Goal: Information Seeking & Learning: Check status

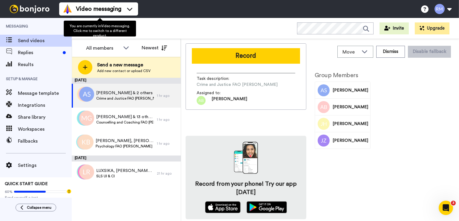
click at [107, 26] on span "You are currently in Video messaging . Click me to switch to a different produc…" at bounding box center [100, 30] width 60 height 13
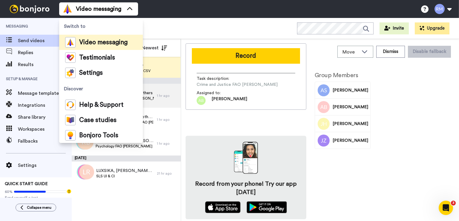
click at [107, 26] on span "Switch to" at bounding box center [101, 26] width 84 height 17
click at [27, 62] on span "Results" at bounding box center [45, 64] width 54 height 7
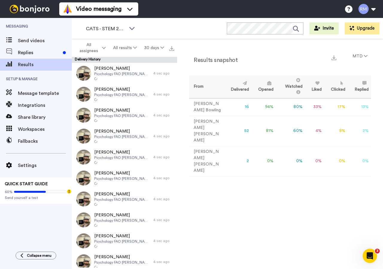
click at [236, 125] on td "52" at bounding box center [238, 131] width 28 height 30
click at [197, 123] on td "Robin Maytum" at bounding box center [206, 131] width 35 height 30
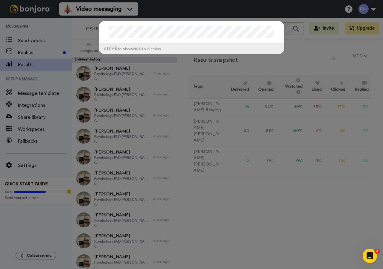
click at [322, 39] on div "ctrl +k to show esc to dismiss" at bounding box center [191, 134] width 383 height 269
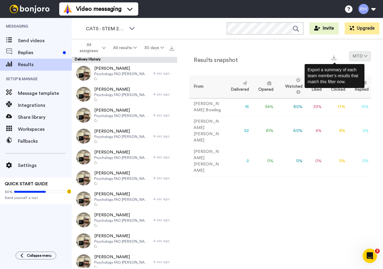
click at [363, 59] on button "MTD" at bounding box center [360, 56] width 22 height 11
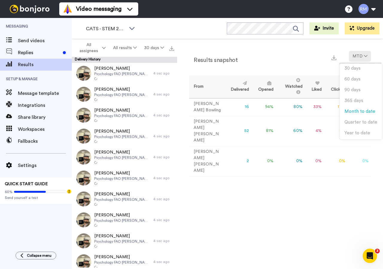
click at [363, 59] on button "MTD" at bounding box center [360, 56] width 22 height 11
click at [201, 120] on td "Robin Maytum" at bounding box center [206, 131] width 35 height 30
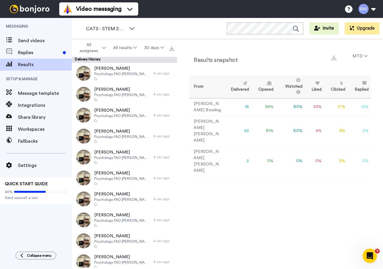
click at [201, 123] on td "Robin Maytum" at bounding box center [206, 131] width 35 height 30
click at [207, 126] on td "Robin Maytum" at bounding box center [206, 131] width 35 height 30
click at [335, 58] on img at bounding box center [333, 57] width 5 height 5
click at [228, 4] on div "Video messaging Help docs Settings" at bounding box center [220, 9] width 323 height 18
click at [107, 44] on button "All assignees" at bounding box center [91, 47] width 36 height 17
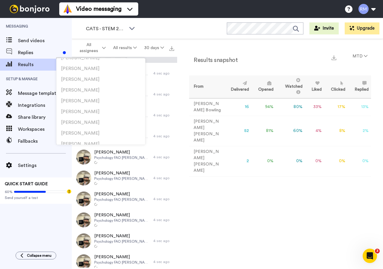
scroll to position [1001, 0]
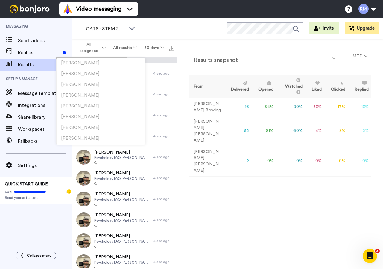
click at [159, 27] on div "CATS - STEM 2025 WORKSPACES View all All Lead Conversion CATS - STEM 2025 Lead …" at bounding box center [227, 28] width 311 height 21
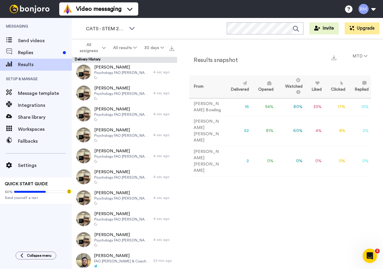
scroll to position [0, 0]
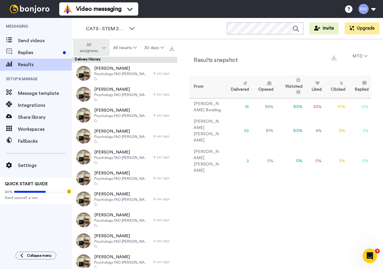
click at [104, 47] on icon at bounding box center [104, 48] width 4 height 4
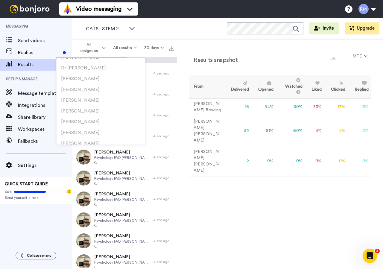
scroll to position [498, 0]
click at [270, 206] on div "Results snapshot MTD From Delivered Opened Watched Liked Clicked Replied Failed…" at bounding box center [280, 153] width 206 height 228
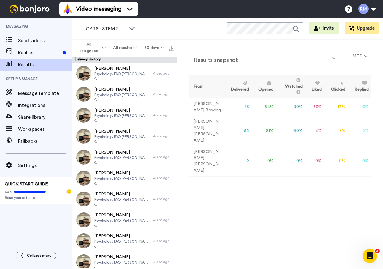
click at [207, 125] on td "Robin Maytum" at bounding box center [206, 131] width 35 height 30
click at [197, 126] on td "Robin Maytum" at bounding box center [206, 131] width 35 height 30
click at [240, 122] on td "52" at bounding box center [238, 131] width 28 height 30
click at [237, 123] on td "52" at bounding box center [238, 131] width 28 height 30
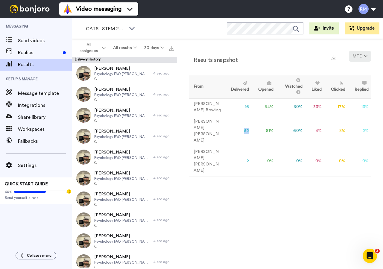
click at [365, 57] on icon at bounding box center [366, 56] width 4 height 4
click at [246, 184] on div "Results snapshot MTD From Delivered Opened Watched Liked Clicked Replied Failed…" at bounding box center [280, 153] width 206 height 228
click at [200, 120] on td "Robin Maytum" at bounding box center [206, 131] width 35 height 30
click at [199, 124] on td "Robin Maytum" at bounding box center [206, 131] width 35 height 30
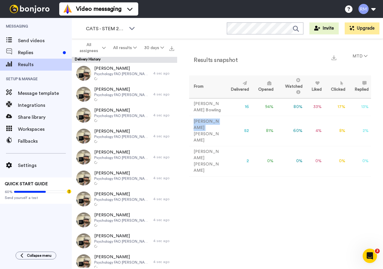
click at [199, 124] on td "Robin Maytum" at bounding box center [206, 131] width 35 height 30
click at [204, 149] on td "Ashley Bennett" at bounding box center [206, 161] width 35 height 30
click at [128, 26] on div "CATS - STEM 2025" at bounding box center [110, 29] width 59 height 12
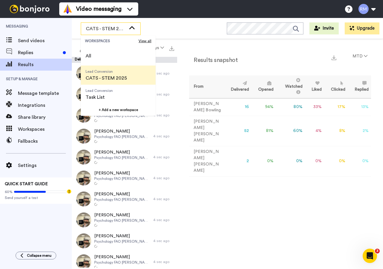
click at [128, 26] on div "CATS - STEM 2025" at bounding box center [110, 29] width 59 height 12
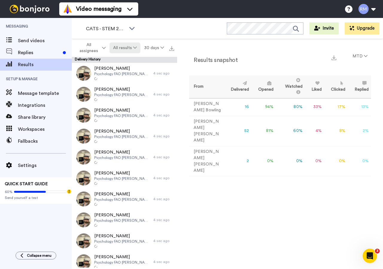
click at [135, 44] on button "All results" at bounding box center [124, 47] width 31 height 11
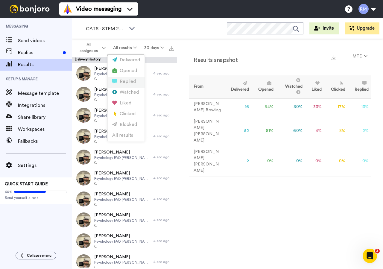
click at [129, 82] on div "Replied" at bounding box center [126, 81] width 28 height 7
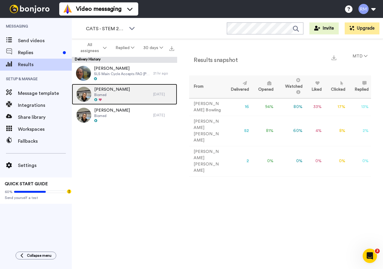
click at [100, 91] on span "Camilla Hussain" at bounding box center [112, 89] width 36 height 6
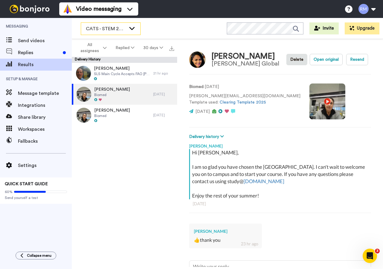
click at [125, 23] on div "CATS - STEM 2025" at bounding box center [110, 29] width 59 height 12
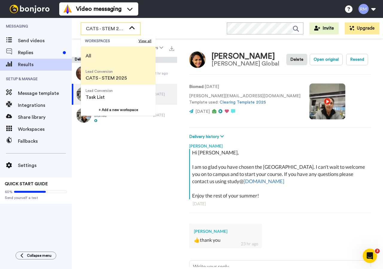
click at [95, 53] on span "All" at bounding box center [88, 55] width 15 height 19
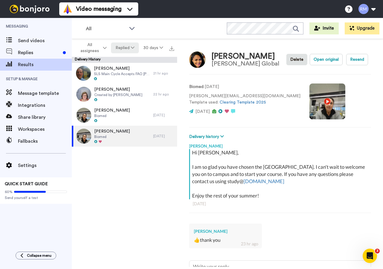
click at [132, 47] on icon at bounding box center [133, 47] width 4 height 4
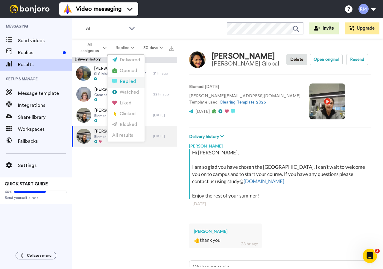
click at [125, 80] on div "Replied" at bounding box center [126, 81] width 28 height 7
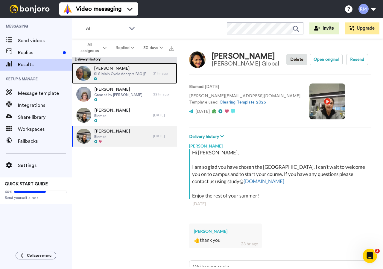
click at [107, 74] on span "SLS Main Cycle Accepts FAO Robin" at bounding box center [122, 73] width 56 height 5
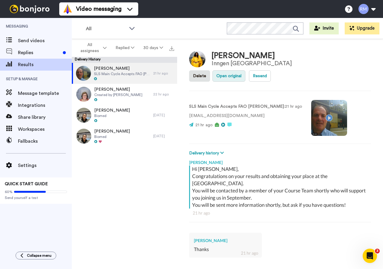
click at [245, 70] on button "Open original" at bounding box center [228, 75] width 33 height 11
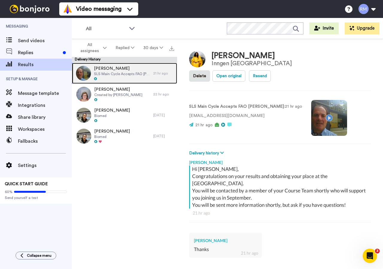
click at [117, 73] on span "SLS Main Cycle Accepts FAO Robin" at bounding box center [122, 73] width 56 height 5
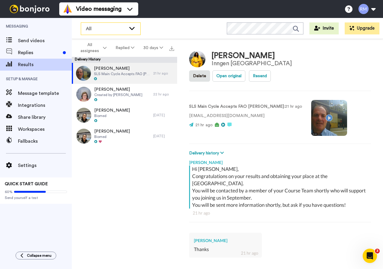
click at [124, 29] on span "All" at bounding box center [106, 28] width 40 height 7
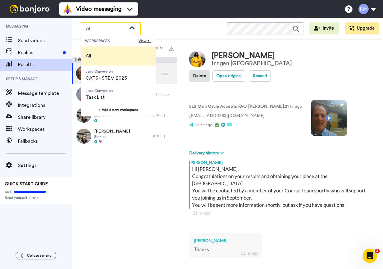
click at [164, 9] on div "Video messaging Switch to Video messaging Testimonials Settings Discover Help &…" at bounding box center [220, 9] width 323 height 18
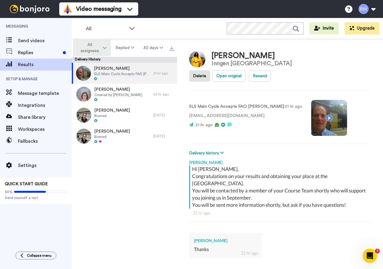
click at [107, 46] on button "All assignees" at bounding box center [92, 47] width 38 height 17
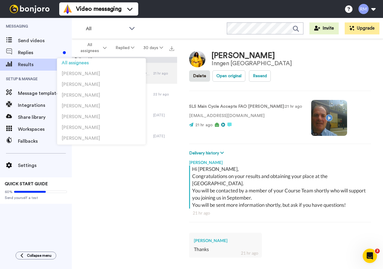
click at [157, 59] on div "Delivery History" at bounding box center [124, 60] width 105 height 6
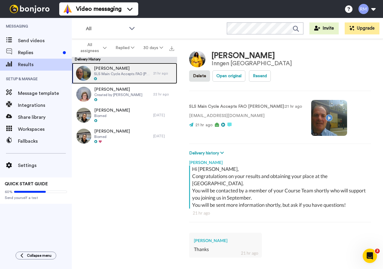
click at [111, 72] on span "SLS Main Cycle Accepts FAO Robin" at bounding box center [122, 73] width 56 height 5
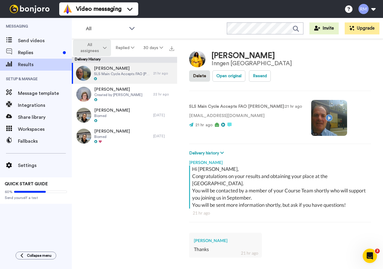
click at [104, 46] on icon at bounding box center [105, 48] width 4 height 4
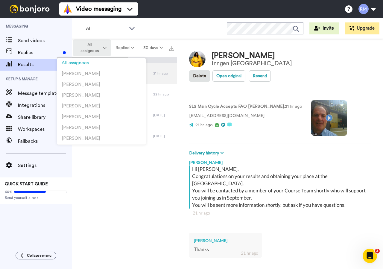
click at [104, 46] on icon at bounding box center [105, 48] width 4 height 4
click at [139, 36] on div "All WORKSPACES View all All Lead Conversion CATS - STEM 2025 Lead Conversion Ta…" at bounding box center [227, 28] width 311 height 21
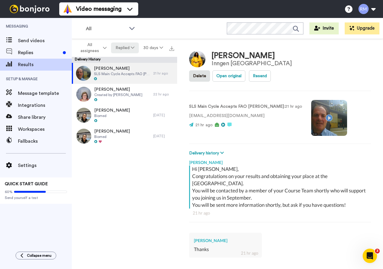
click at [134, 47] on icon at bounding box center [133, 47] width 4 height 4
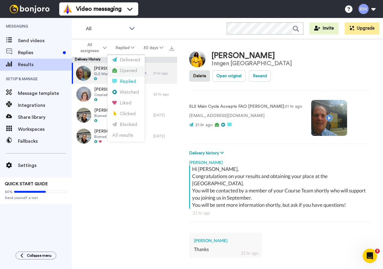
click at [129, 72] on div "Opened" at bounding box center [126, 71] width 28 height 7
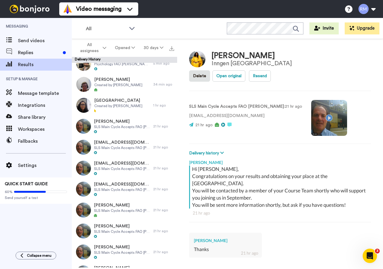
scroll to position [75, 0]
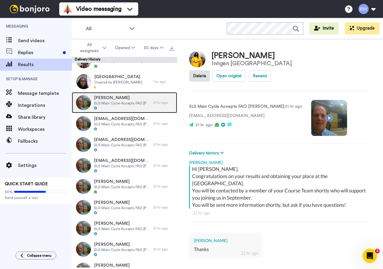
click at [105, 103] on span "SLS Main Cycle Accepts FAO Robin" at bounding box center [122, 103] width 56 height 5
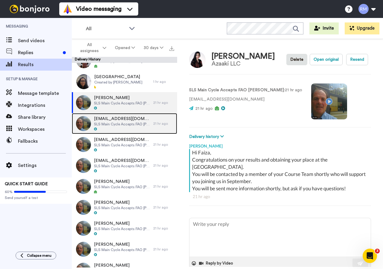
click at [109, 123] on span "SLS Main Cycle Accepts FAO Robin" at bounding box center [122, 124] width 56 height 5
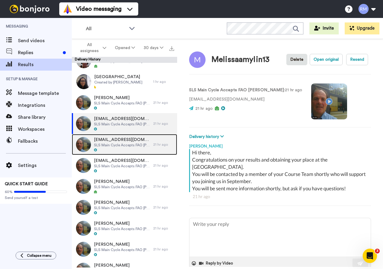
click at [115, 139] on span "kirawarnock@outlook.com" at bounding box center [122, 140] width 56 height 6
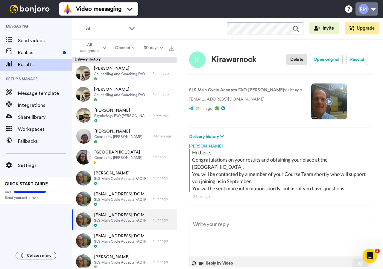
click at [376, 11] on button at bounding box center [366, 8] width 23 height 13
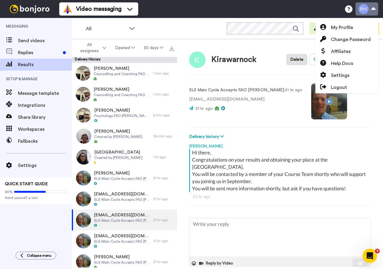
click at [376, 11] on button at bounding box center [366, 8] width 23 height 13
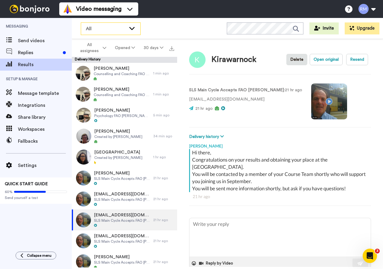
click at [125, 29] on span "All" at bounding box center [106, 28] width 40 height 7
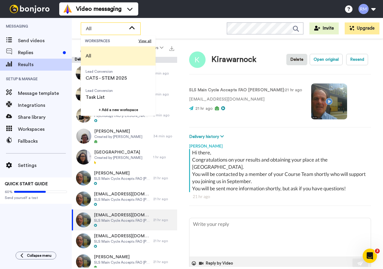
click at [178, 12] on div "Video messaging Switch to Video messaging Testimonials Settings Discover Help &…" at bounding box center [220, 9] width 323 height 18
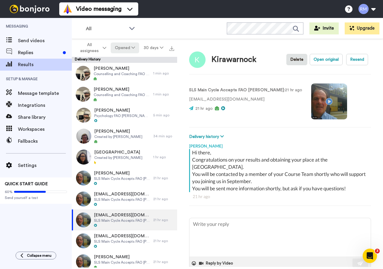
click at [130, 46] on button "Opened" at bounding box center [125, 47] width 29 height 11
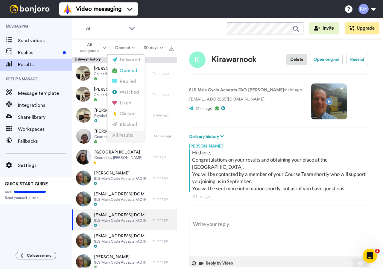
click at [125, 134] on div "All results" at bounding box center [126, 135] width 28 height 7
type textarea "x"
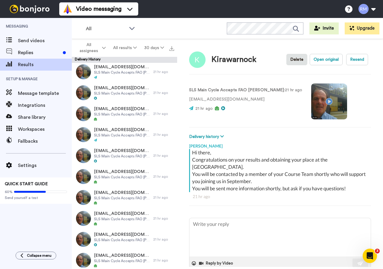
scroll to position [842, 0]
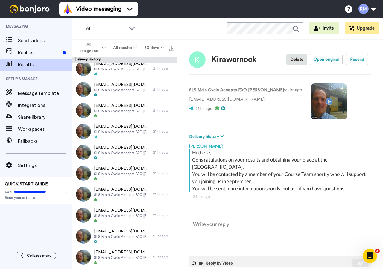
drag, startPoint x: 222, startPoint y: 149, endPoint x: 218, endPoint y: 3, distance: 146.3
click at [225, 140] on div "Robin Maytum Hi there, Congratulations on your results and obtaining your place…" at bounding box center [280, 179] width 182 height 78
click at [228, 114] on div "Kirawarnock Delete Open original Resend SLS Main Cycle Accepts FAO Robin : 21 h…" at bounding box center [280, 153] width 206 height 228
click at [228, 39] on div "Kirawarnock Delete Open original Resend SLS Main Cycle Accepts FAO Robin : 21 h…" at bounding box center [280, 153] width 206 height 228
click at [225, 18] on div "All WORKSPACES View all All Lead Conversion CATS - STEM 2025 Lead Conversion Ta…" at bounding box center [227, 143] width 311 height 251
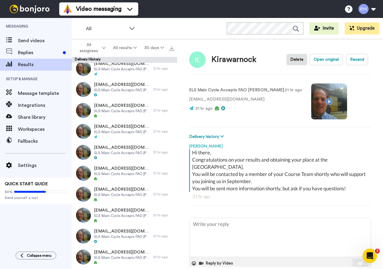
click at [189, 5] on div "Video messaging Switch to Video messaging Testimonials Settings Discover Help &…" at bounding box center [220, 9] width 323 height 18
click at [20, 52] on span "Replies" at bounding box center [39, 52] width 42 height 7
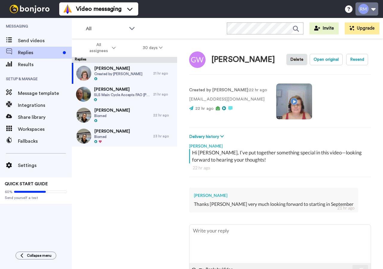
click at [374, 10] on button at bounding box center [366, 8] width 23 height 13
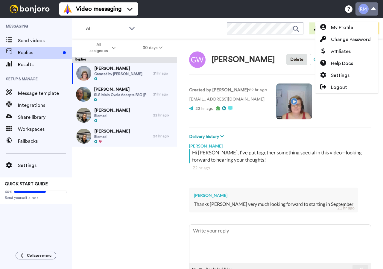
click at [374, 10] on button at bounding box center [366, 8] width 23 height 13
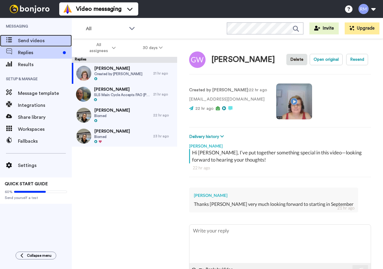
click at [40, 40] on span "Send videos" at bounding box center [45, 40] width 54 height 7
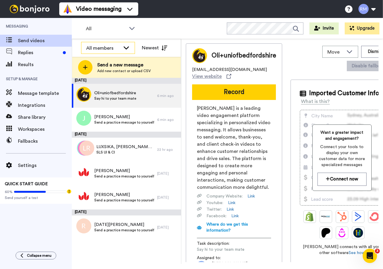
click at [123, 47] on icon at bounding box center [126, 48] width 7 height 6
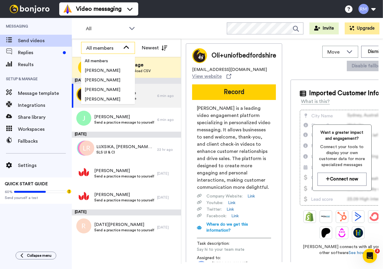
click at [123, 47] on icon at bounding box center [126, 48] width 7 height 6
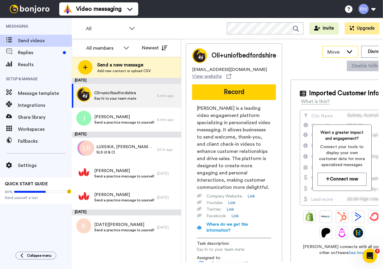
click at [346, 49] on icon at bounding box center [349, 51] width 7 height 6
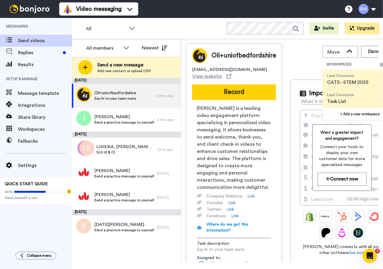
click at [329, 81] on span "CATS - STEM 2025" at bounding box center [347, 82] width 41 height 7
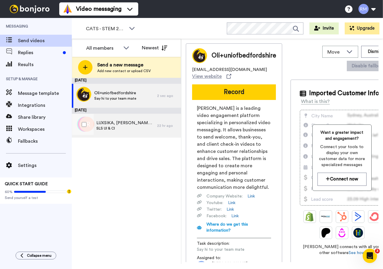
click at [110, 123] on span "LUXSIKA, [PERSON_NAME] & 4 others" at bounding box center [125, 123] width 58 height 6
